Goal: Task Accomplishment & Management: Complete application form

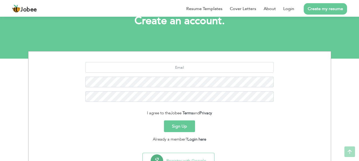
scroll to position [37, 0]
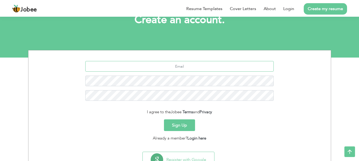
click at [156, 68] on input "text" at bounding box center [179, 66] width 188 height 11
click at [290, 10] on link "Login" at bounding box center [288, 9] width 11 height 6
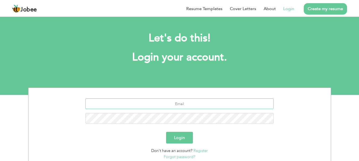
click at [181, 101] on input "text" at bounding box center [179, 104] width 188 height 11
type input "[EMAIL_ADDRESS][DOMAIN_NAME]"
click at [180, 143] on button "Login" at bounding box center [179, 138] width 27 height 12
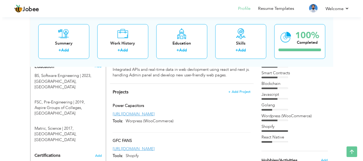
scroll to position [230, 0]
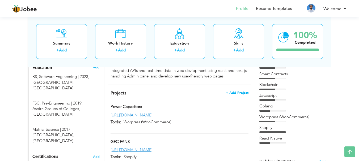
click at [230, 91] on span "+ Add Project" at bounding box center [237, 93] width 23 height 4
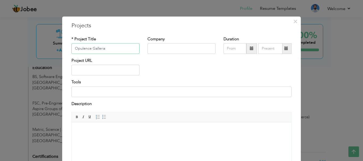
type input "Opulence Galleria"
click at [167, 48] on input "text" at bounding box center [181, 48] width 68 height 11
click at [117, 70] on input "text" at bounding box center [105, 70] width 68 height 11
paste input "[URL][DOMAIN_NAME]"
type input "[URL][DOMAIN_NAME]"
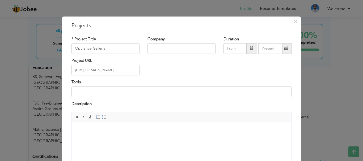
click at [124, 86] on div "Tools" at bounding box center [181, 89] width 220 height 18
click at [122, 91] on input at bounding box center [181, 92] width 220 height 11
type input "Wordpress (WooCommerce)"
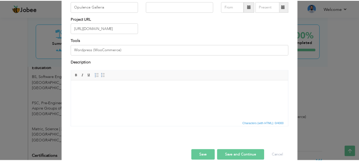
scroll to position [51, 0]
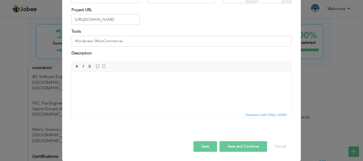
click at [207, 146] on button "Save" at bounding box center [205, 146] width 24 height 11
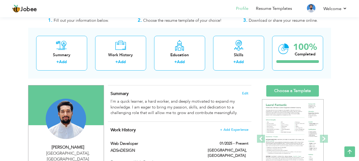
scroll to position [0, 0]
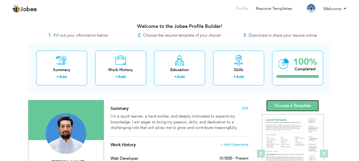
click at [286, 105] on link "Choose a Template" at bounding box center [292, 105] width 53 height 11
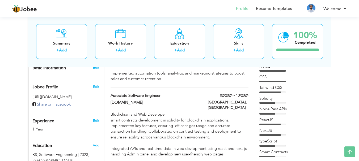
scroll to position [147, 0]
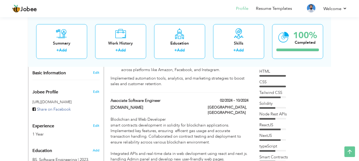
click at [287, 82] on div "CSS" at bounding box center [292, 82] width 66 height 6
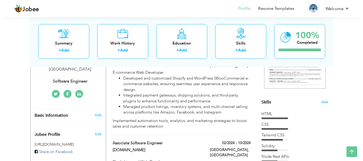
scroll to position [103, 0]
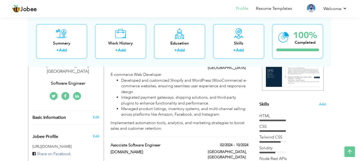
click at [266, 105] on span "Skills" at bounding box center [264, 104] width 10 height 6
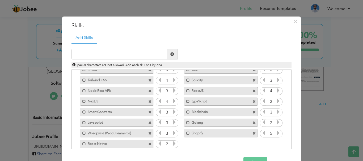
scroll to position [23, 0]
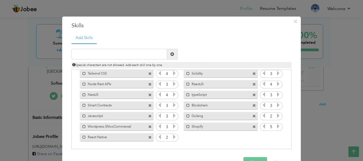
click at [128, 126] on label "Wordpress (WooCommerce)" at bounding box center [113, 126] width 54 height 7
click at [122, 126] on label "Wordpress (WooCommerce)" at bounding box center [113, 126] width 53 height 7
click at [128, 127] on label "Wordpress (WooCommerce)" at bounding box center [113, 126] width 54 height 7
click at [128, 127] on label "Wordpress (WooCommerce)" at bounding box center [113, 126] width 53 height 7
click at [128, 127] on label "Wordpress (WooCommerce)" at bounding box center [113, 126] width 54 height 7
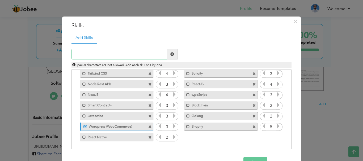
click at [114, 56] on input "text" at bounding box center [119, 54] width 96 height 11
type input "Wordpress"
click at [148, 127] on span at bounding box center [149, 126] width 3 height 3
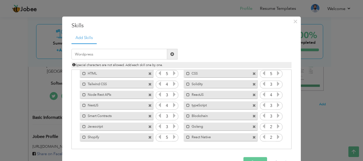
click at [170, 55] on span at bounding box center [172, 54] width 4 height 4
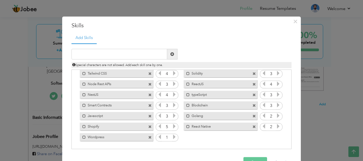
click at [172, 138] on icon at bounding box center [174, 137] width 5 height 5
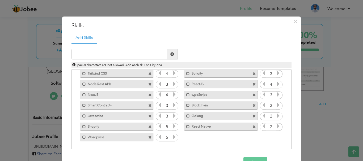
click at [158, 137] on icon at bounding box center [159, 137] width 5 height 5
click at [157, 126] on icon at bounding box center [159, 126] width 5 height 5
click at [172, 106] on icon at bounding box center [174, 105] width 5 height 5
click at [172, 83] on icon at bounding box center [174, 84] width 5 height 5
click at [276, 74] on icon at bounding box center [278, 73] width 5 height 5
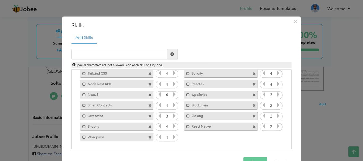
click at [157, 95] on icon at bounding box center [159, 94] width 5 height 5
click at [206, 94] on label "typeScript" at bounding box center [217, 94] width 54 height 7
click at [232, 95] on label "typeScript" at bounding box center [217, 94] width 53 height 7
click at [252, 95] on span at bounding box center [253, 94] width 3 height 3
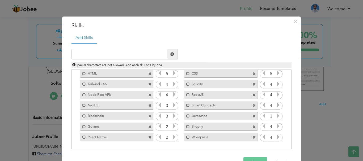
scroll to position [12, 0]
click at [99, 52] on input "text" at bounding box center [119, 54] width 96 height 11
type input "Typescript"
click at [170, 53] on span at bounding box center [172, 54] width 4 height 4
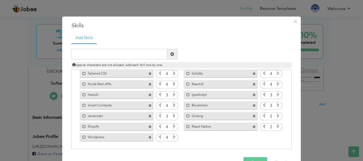
drag, startPoint x: 289, startPoint y: 93, endPoint x: 291, endPoint y: 83, distance: 10.0
click at [291, 83] on div "Add Skills Duplicate entry HTML 5 CSS 5 4" at bounding box center [181, 92] width 228 height 121
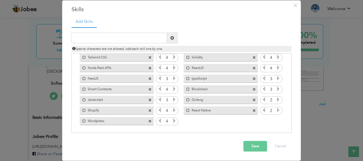
click at [251, 147] on button "Save" at bounding box center [255, 146] width 24 height 11
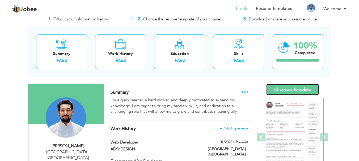
click at [297, 90] on link "Choose a Template" at bounding box center [292, 89] width 53 height 11
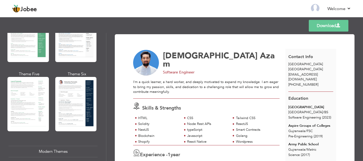
scroll to position [143, 0]
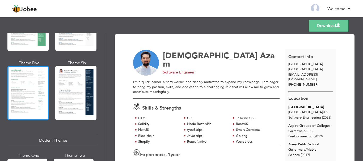
click at [25, 83] on div at bounding box center [27, 93] width 41 height 54
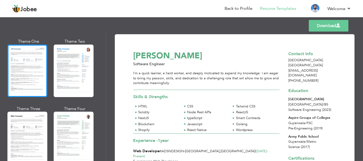
scroll to position [260, 0]
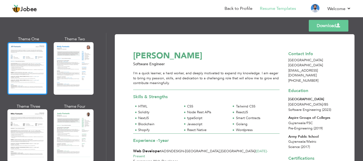
click at [19, 60] on div at bounding box center [27, 68] width 40 height 53
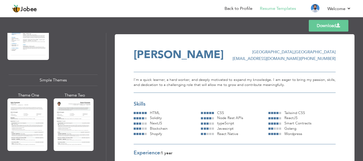
scroll to position [896, 0]
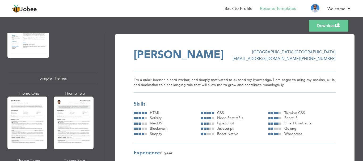
click at [36, 108] on div at bounding box center [27, 123] width 40 height 53
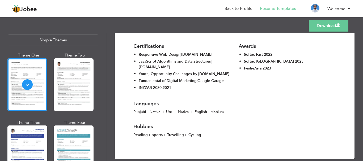
scroll to position [954, 0]
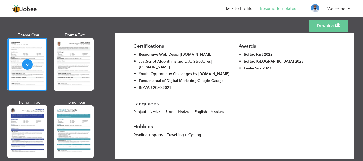
click at [324, 27] on link "Download" at bounding box center [329, 26] width 40 height 12
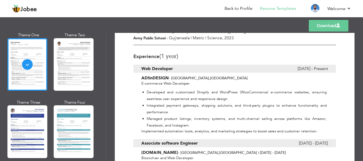
scroll to position [153, 0]
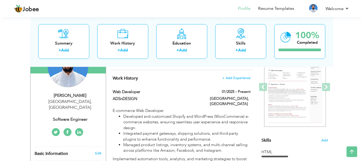
scroll to position [66, 0]
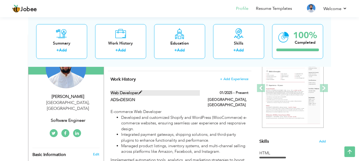
click at [138, 92] on label "Web Developer" at bounding box center [154, 93] width 89 height 6
type input "Web Developer"
type input "ADSnDESIGN"
type input "01/2025"
type input "[GEOGRAPHIC_DATA]"
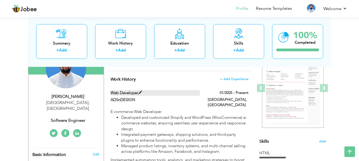
type input "[GEOGRAPHIC_DATA]"
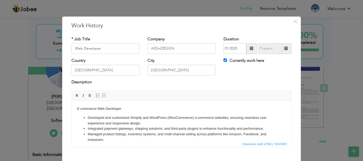
click at [284, 48] on span at bounding box center [286, 49] width 4 height 4
click at [223, 59] on input "Currently work here" at bounding box center [224, 59] width 3 height 3
checkbox input "false"
click at [281, 48] on span at bounding box center [286, 48] width 10 height 11
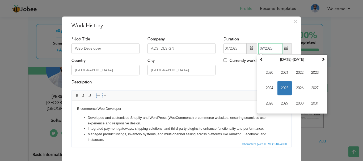
click at [281, 88] on span "2025" at bounding box center [284, 88] width 14 height 14
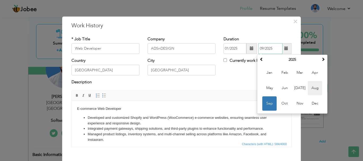
click at [311, 88] on span "Aug" at bounding box center [314, 88] width 14 height 14
type input "08/2025"
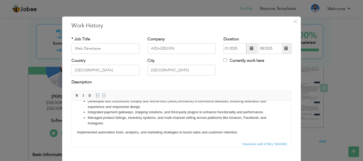
scroll to position [29, 0]
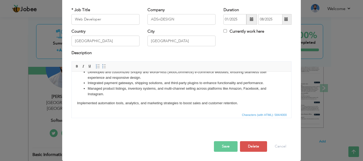
click at [224, 145] on button "Save" at bounding box center [226, 146] width 24 height 11
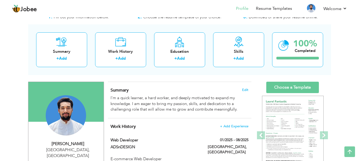
scroll to position [0, 0]
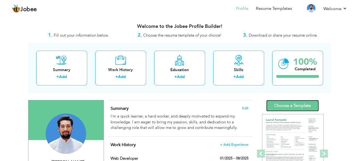
click at [290, 103] on link "Choose a Template" at bounding box center [292, 105] width 53 height 11
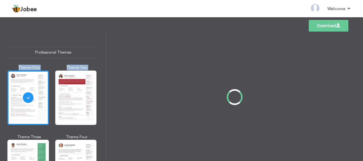
drag, startPoint x: 104, startPoint y: 115, endPoint x: 99, endPoint y: 147, distance: 32.0
click at [99, 147] on div "Professional Themes Theme One Theme Two Theme Three Theme Four" at bounding box center [181, 97] width 363 height 128
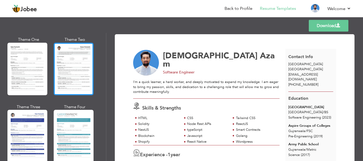
scroll to position [943, 0]
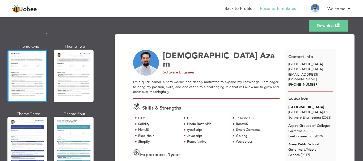
click at [29, 66] on div at bounding box center [27, 76] width 40 height 53
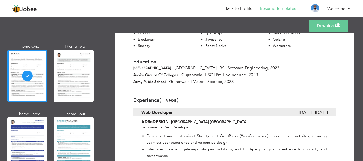
scroll to position [0, 0]
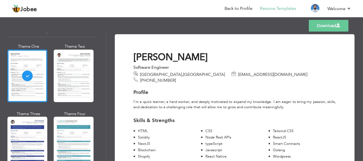
click at [332, 22] on link "Download" at bounding box center [329, 26] width 40 height 12
